Goal: Information Seeking & Learning: Learn about a topic

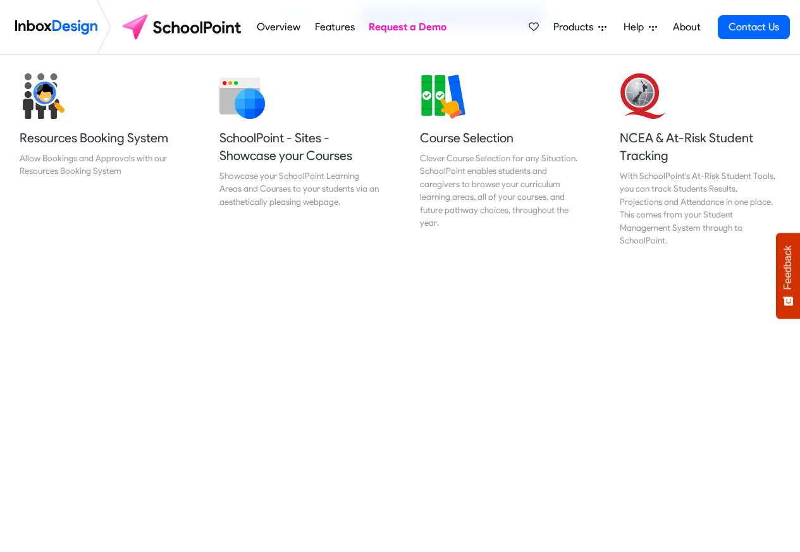
scroll to position [531, 0]
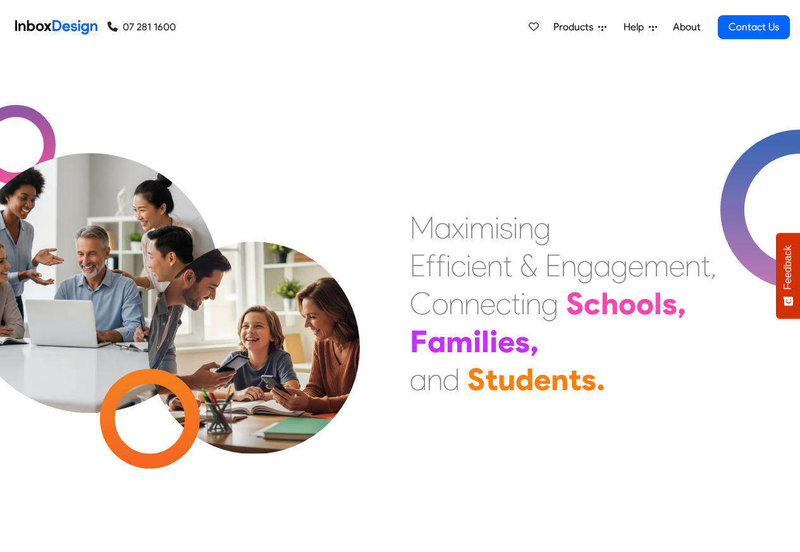
click at [573, 27] on span "Products" at bounding box center [575, 27] width 45 height 15
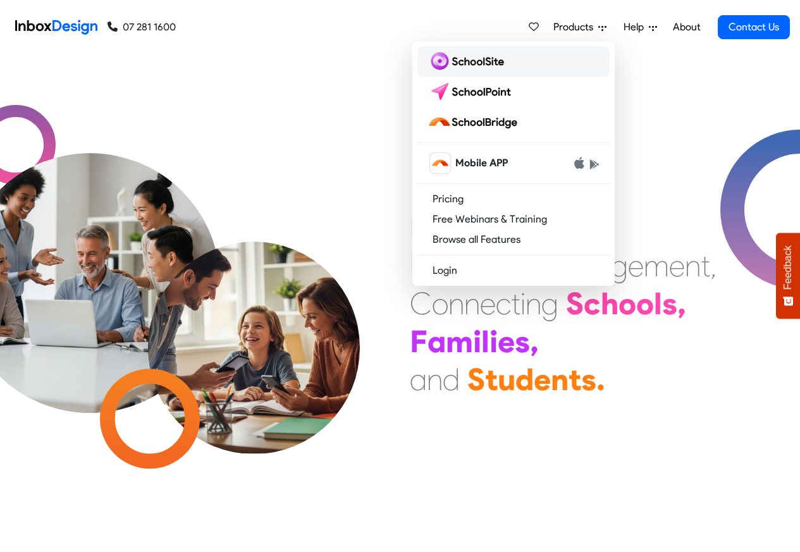
click at [472, 62] on img at bounding box center [468, 61] width 82 height 20
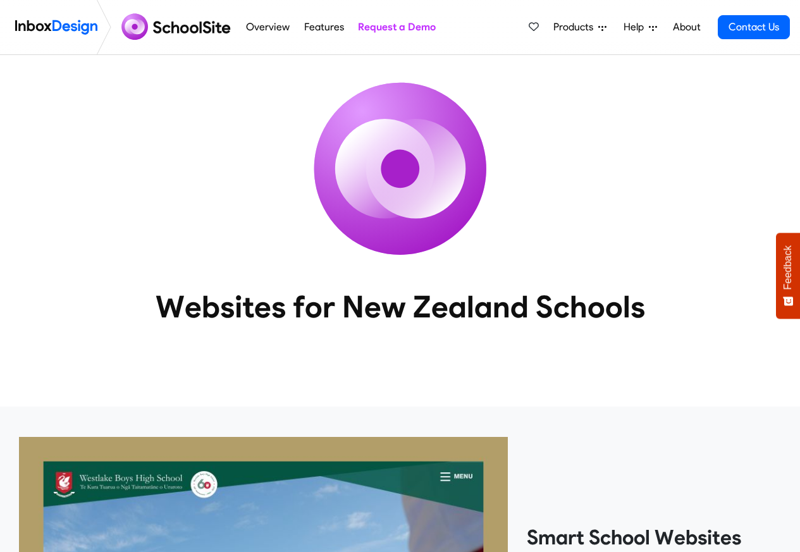
scroll to position [1089, 0]
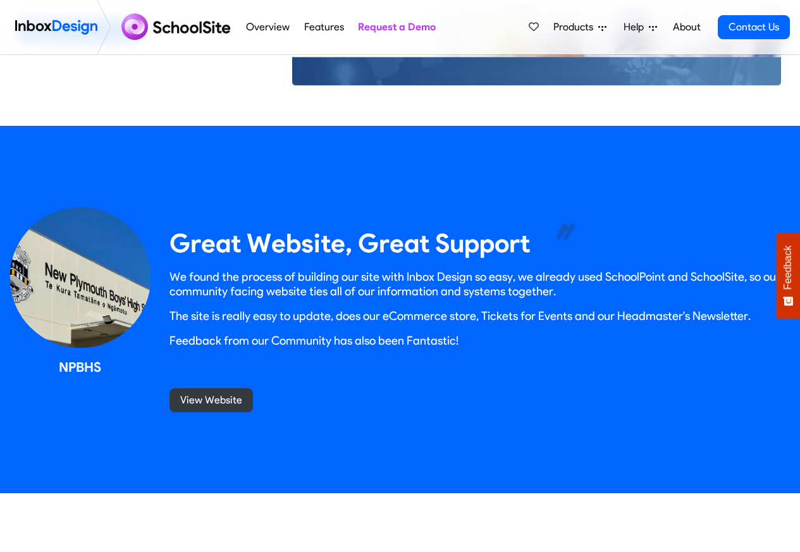
click at [263, 28] on link "Overview" at bounding box center [268, 27] width 51 height 25
